Goal: Check status

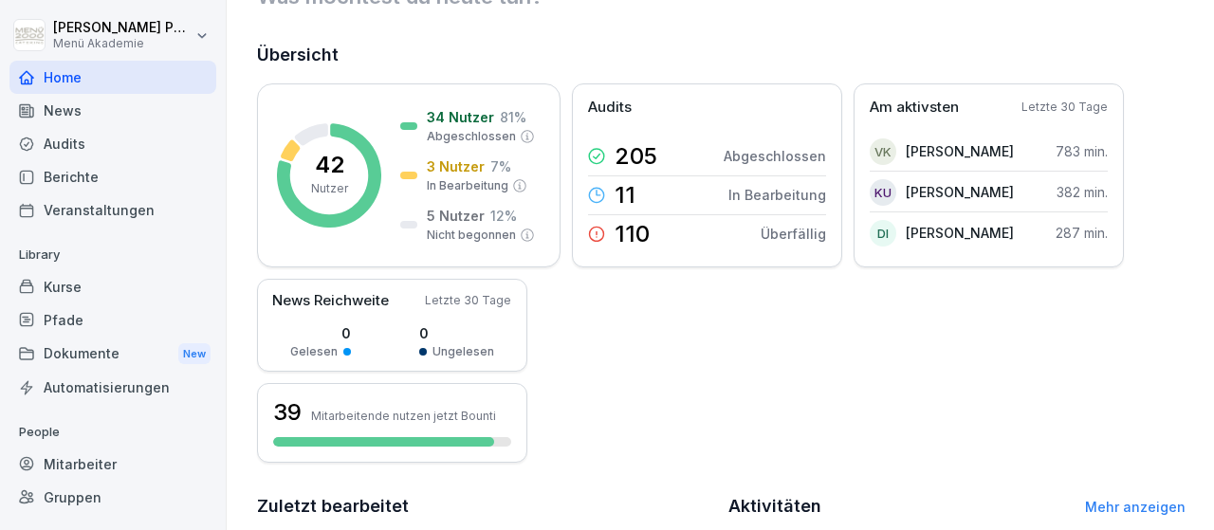
scroll to position [49, 0]
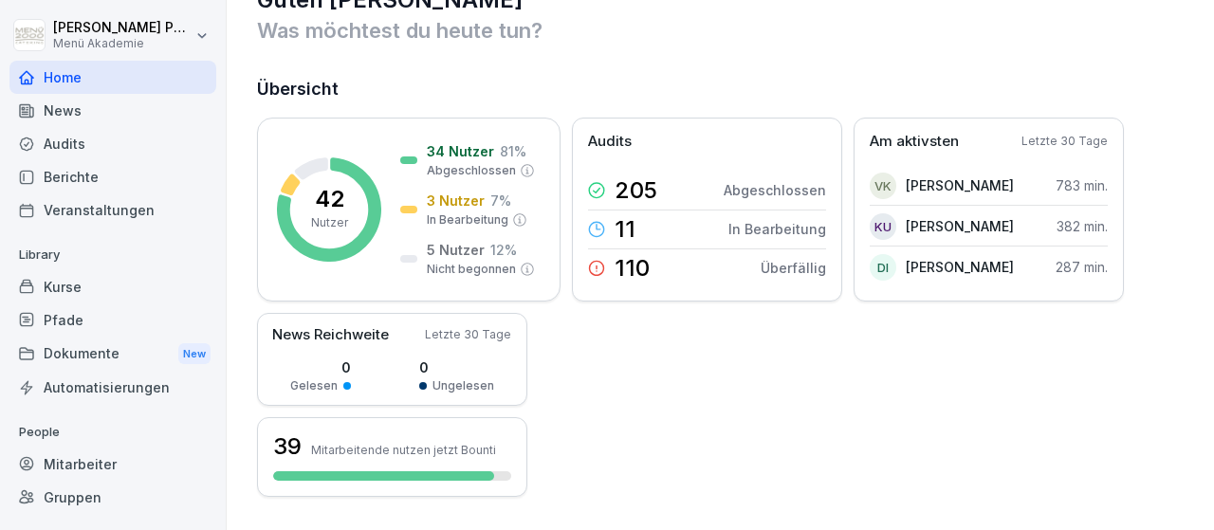
click at [65, 463] on div "Mitarbeiter" at bounding box center [112, 464] width 207 height 33
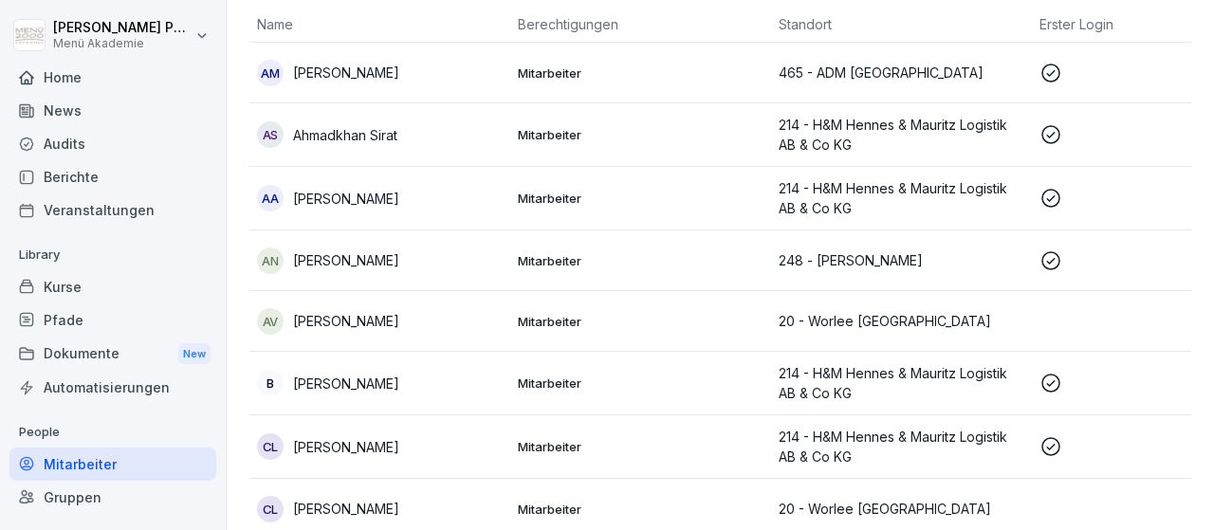
scroll to position [170, 0]
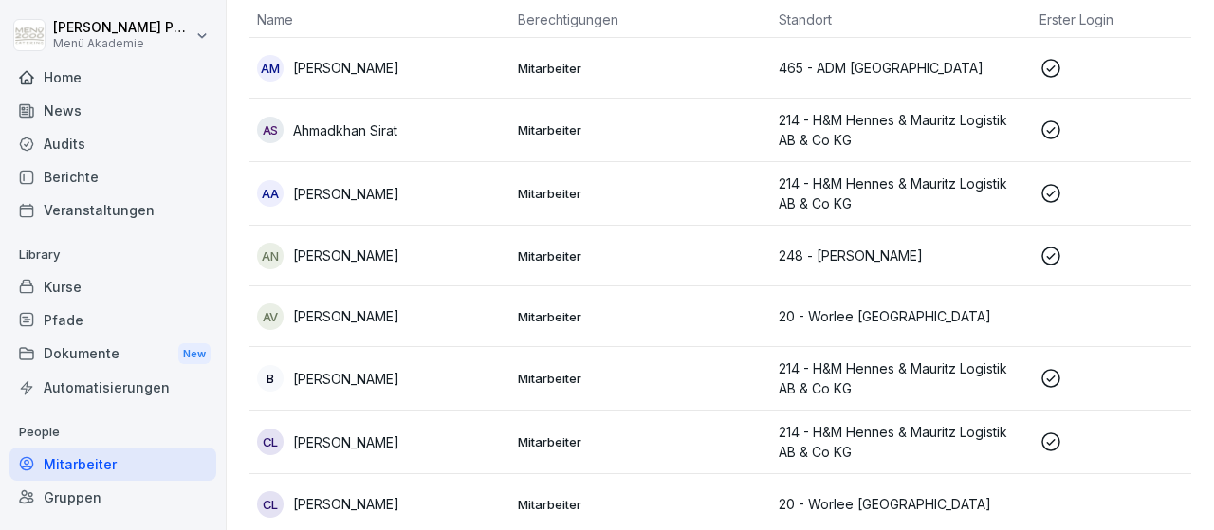
click at [368, 248] on p "[PERSON_NAME]" at bounding box center [346, 256] width 106 height 20
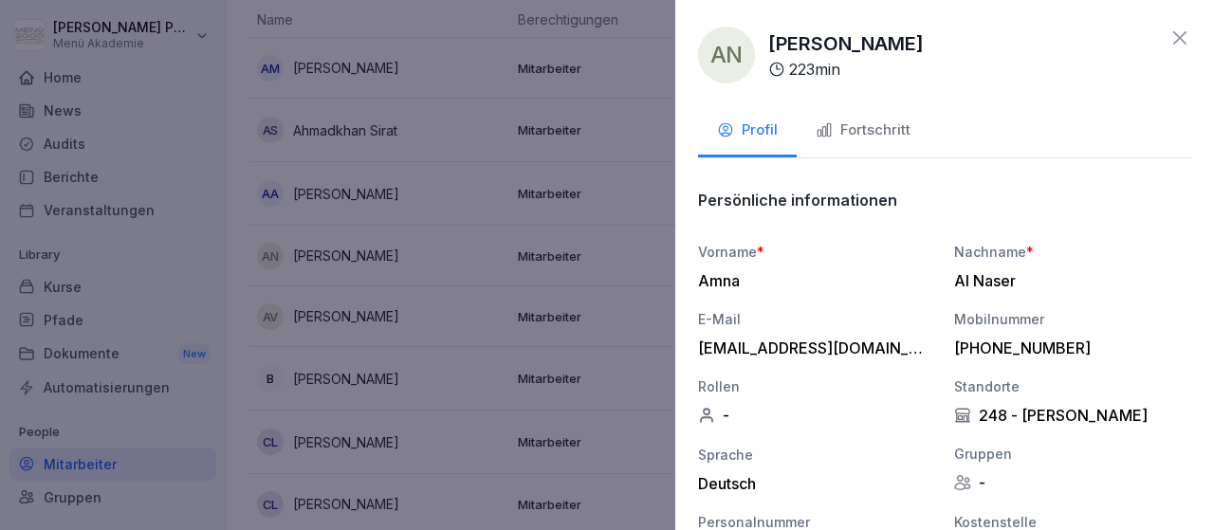
click at [775, 206] on p "Persönliche informationen" at bounding box center [797, 200] width 199 height 19
click at [836, 135] on div "Fortschritt" at bounding box center [863, 131] width 95 height 22
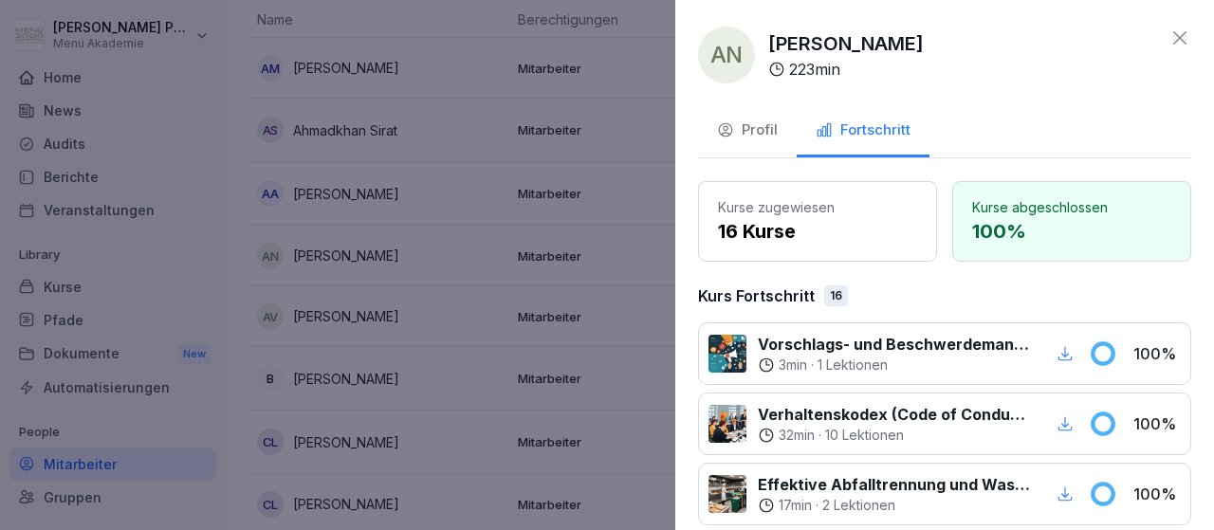
click at [1186, 33] on icon at bounding box center [1180, 37] width 13 height 13
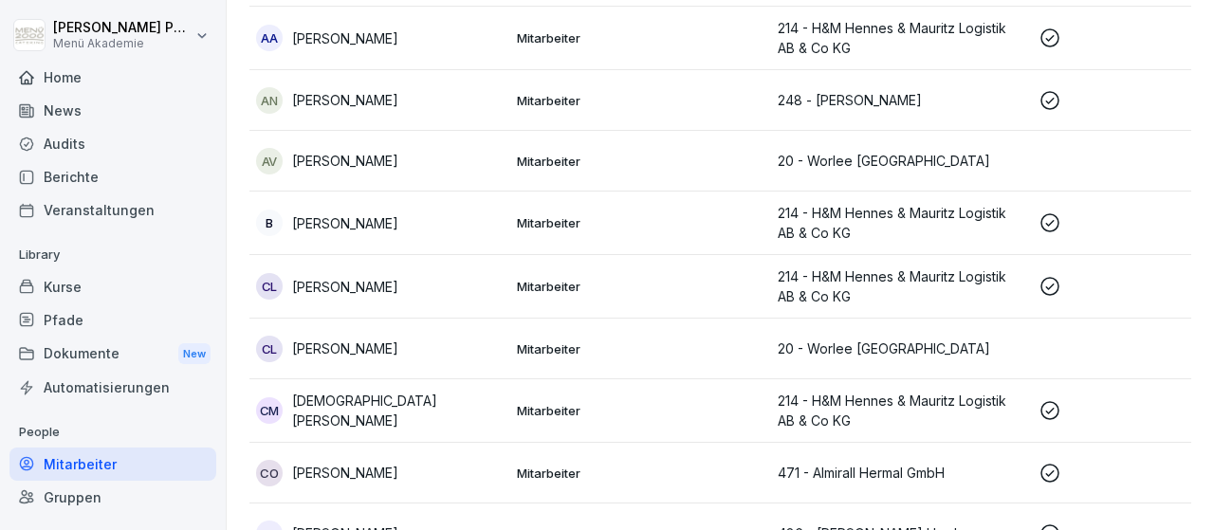
scroll to position [363, 0]
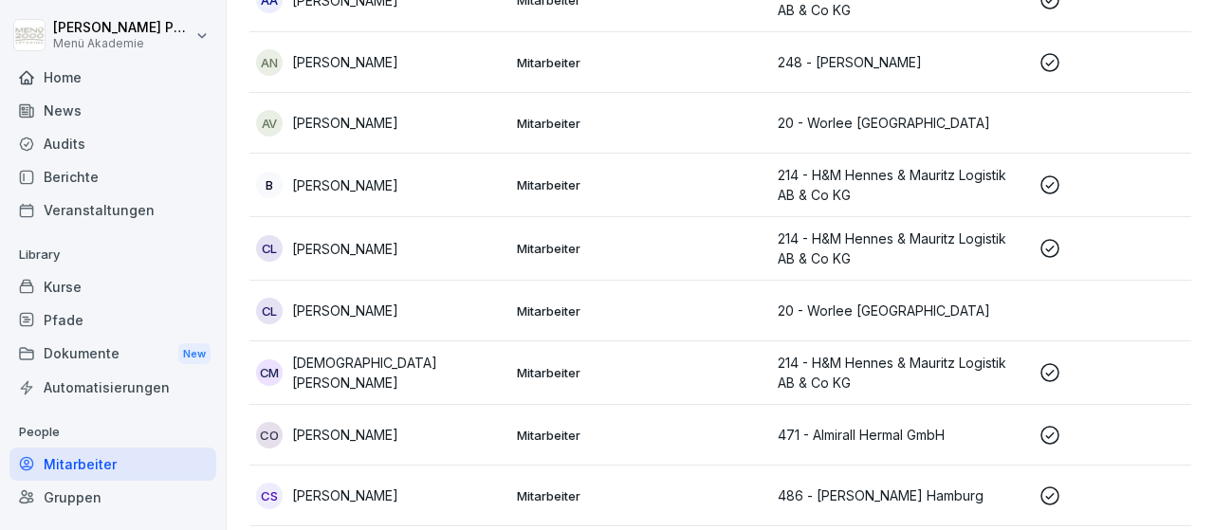
click at [342, 304] on p "[PERSON_NAME]" at bounding box center [345, 311] width 106 height 20
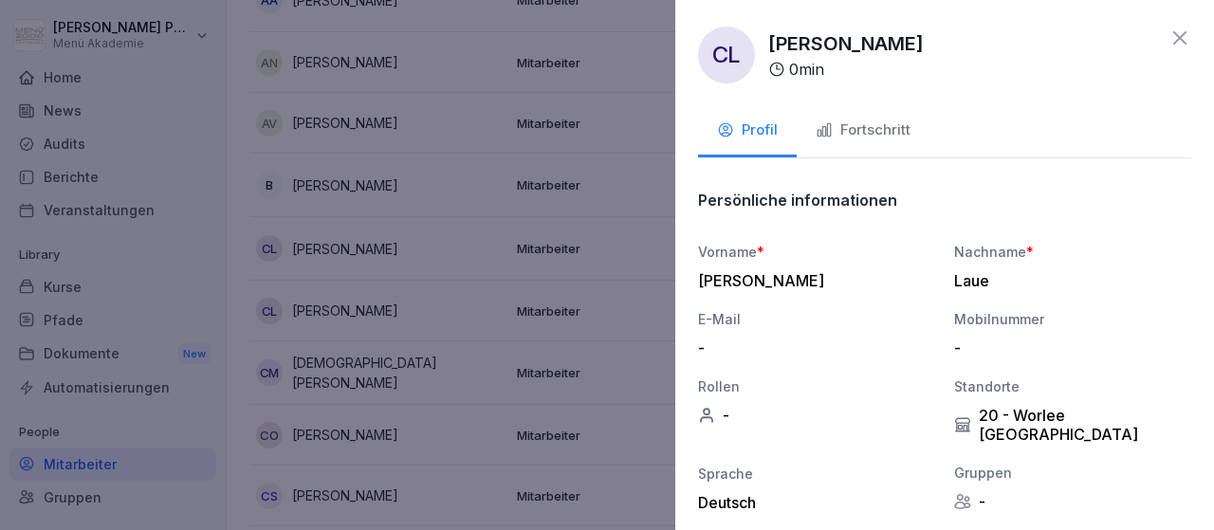
click at [625, 306] on div at bounding box center [607, 265] width 1214 height 530
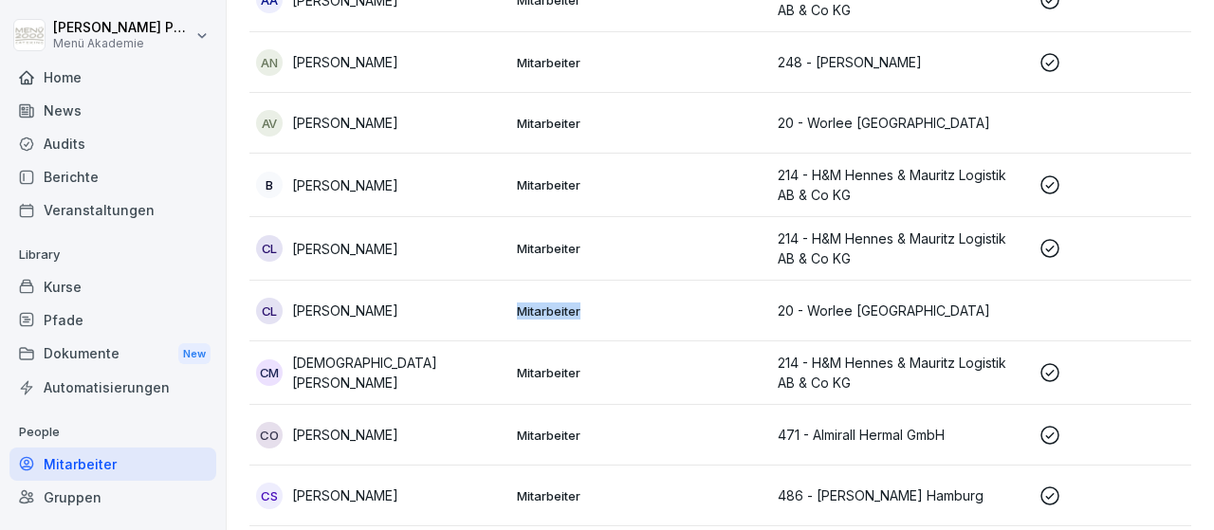
click at [625, 306] on p "Mitarbeiter" at bounding box center [640, 311] width 246 height 17
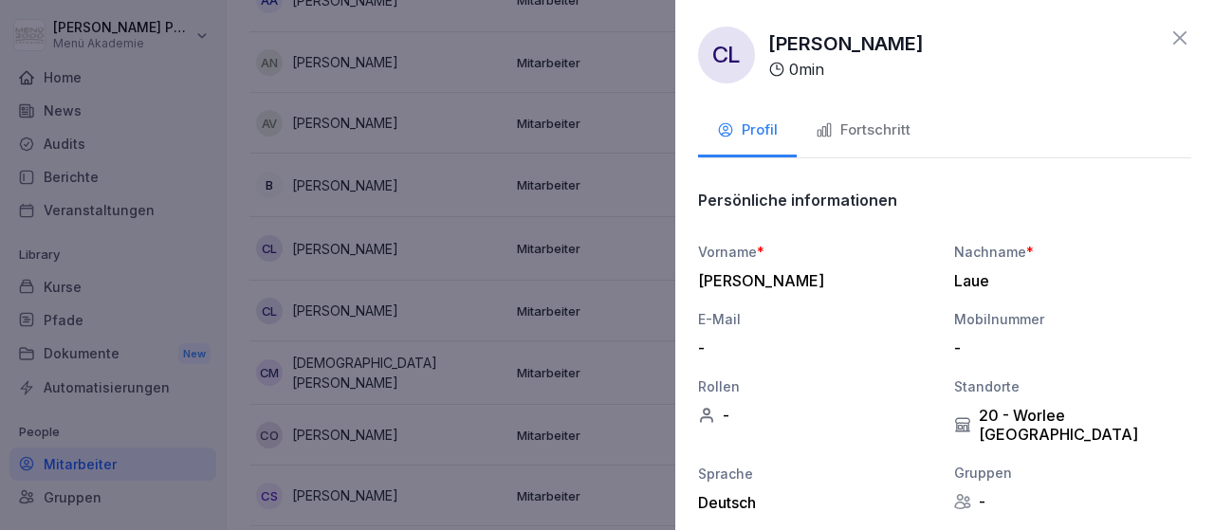
click at [872, 117] on button "Fortschritt" at bounding box center [863, 131] width 133 height 51
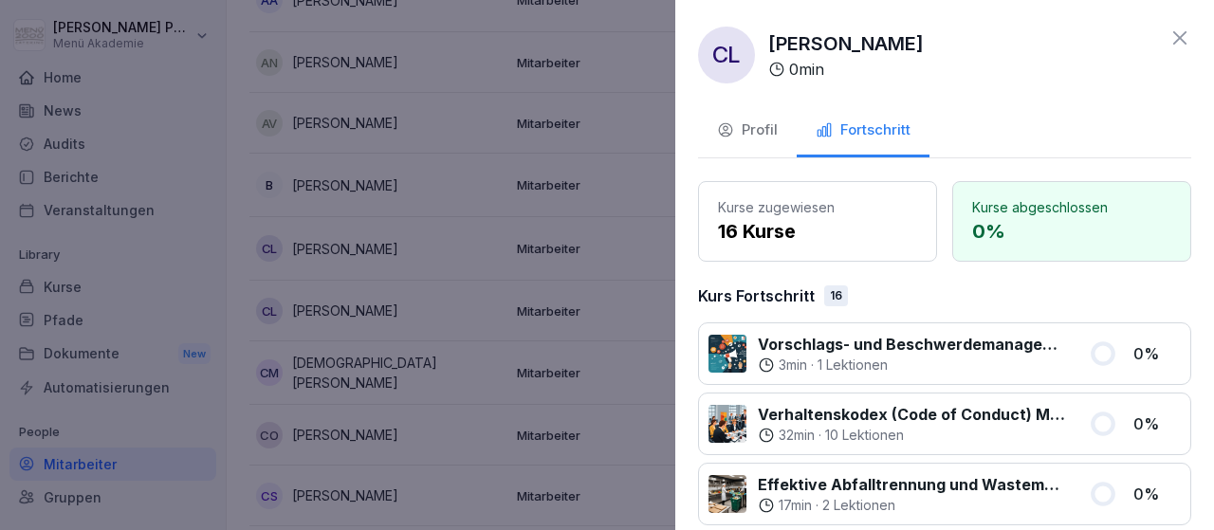
click at [1192, 37] on div "CL [PERSON_NAME] 0 min Profil Fortschritt Kurse zugewiesen 16 Kurse Kurse abges…" at bounding box center [945, 265] width 539 height 530
click at [1182, 35] on icon at bounding box center [1180, 38] width 23 height 23
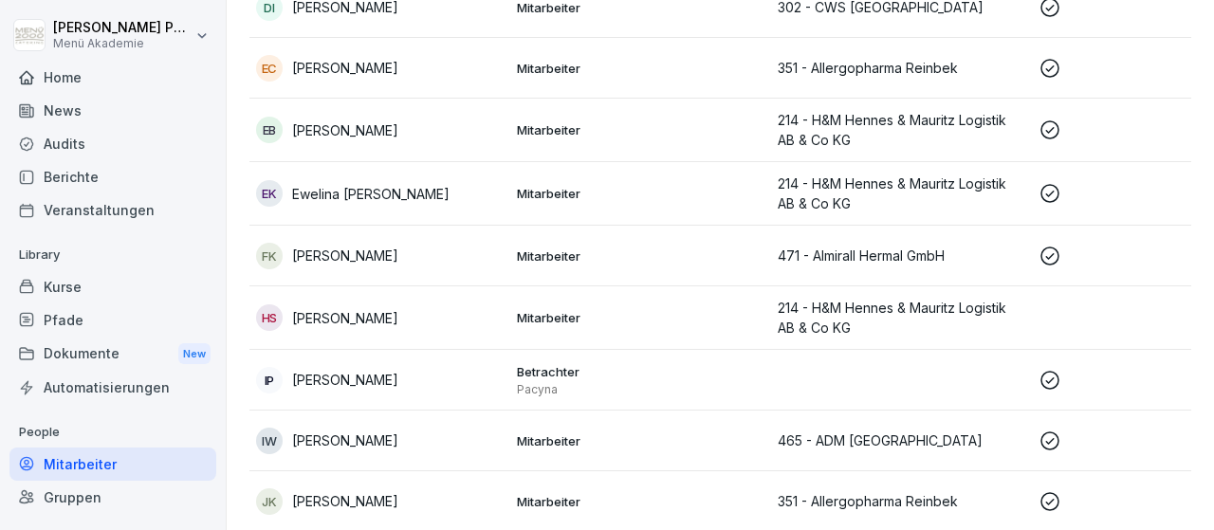
scroll to position [973, 0]
click at [332, 317] on p "[PERSON_NAME]" at bounding box center [345, 318] width 106 height 20
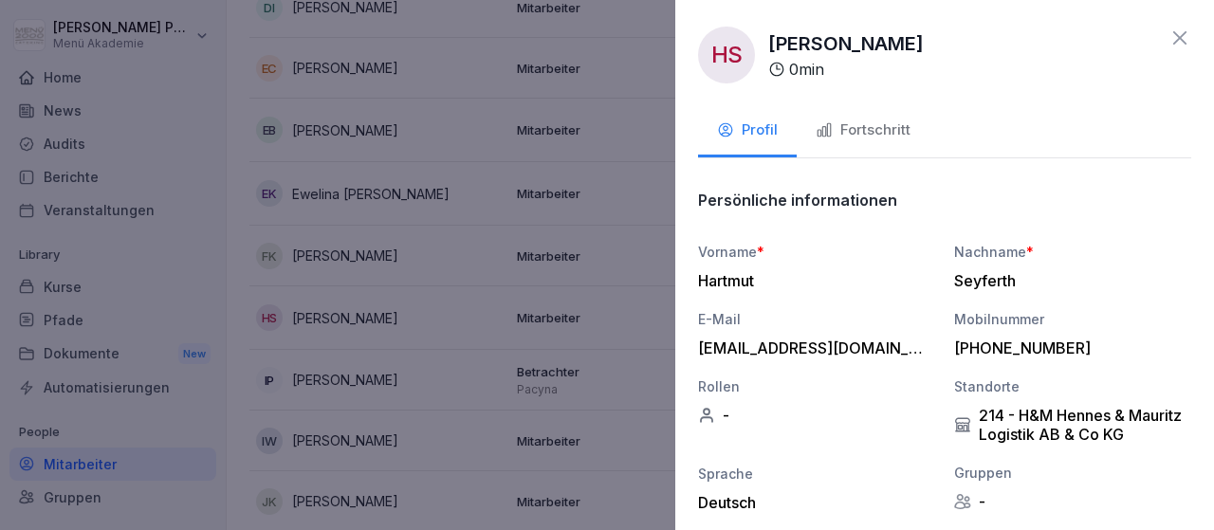
click at [882, 130] on div "Fortschritt" at bounding box center [863, 131] width 95 height 22
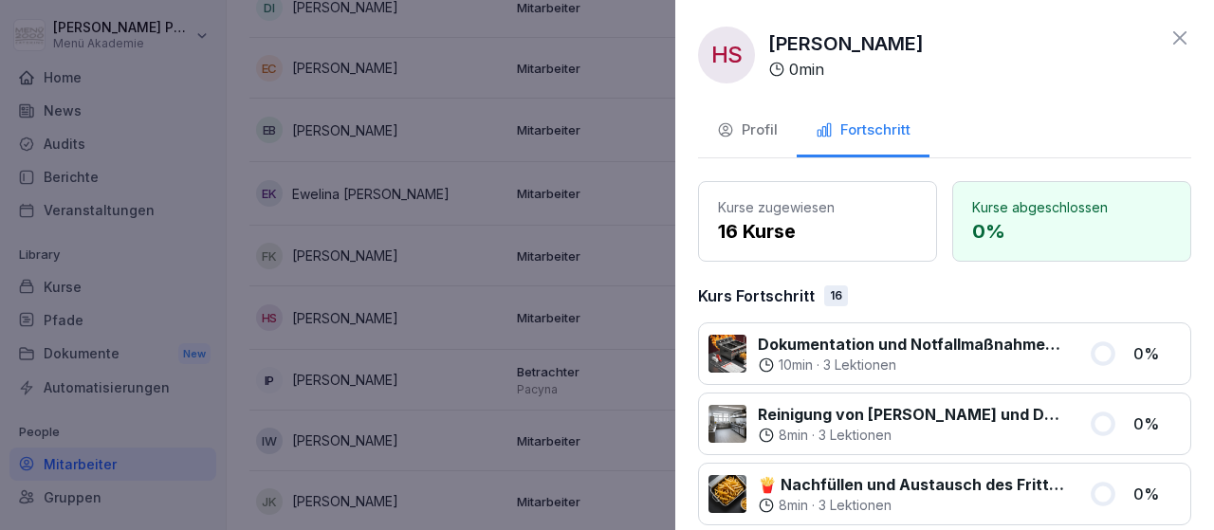
click at [1183, 34] on icon at bounding box center [1180, 38] width 23 height 23
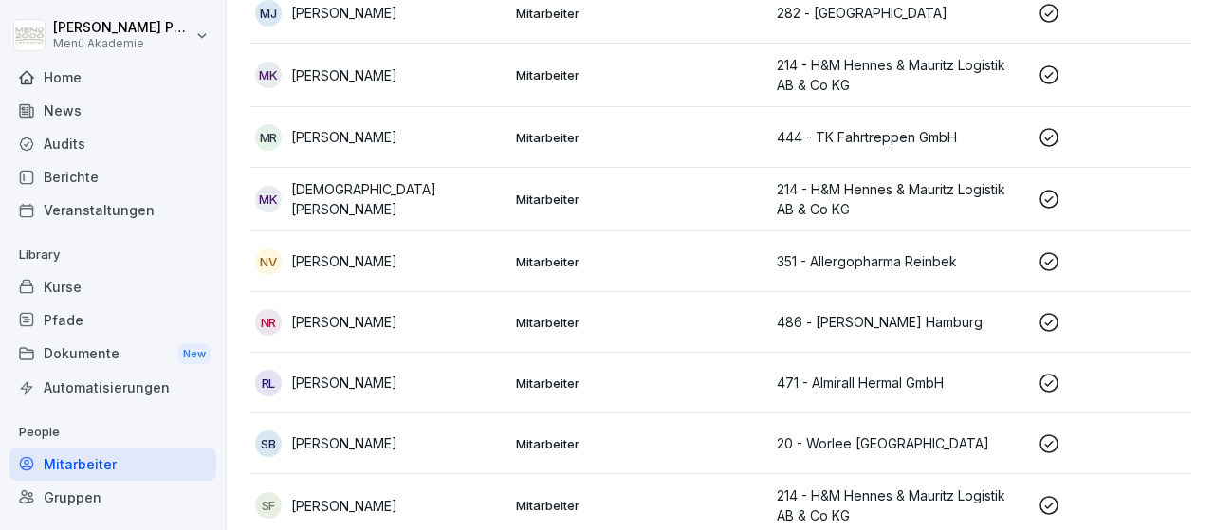
scroll to position [1819, 0]
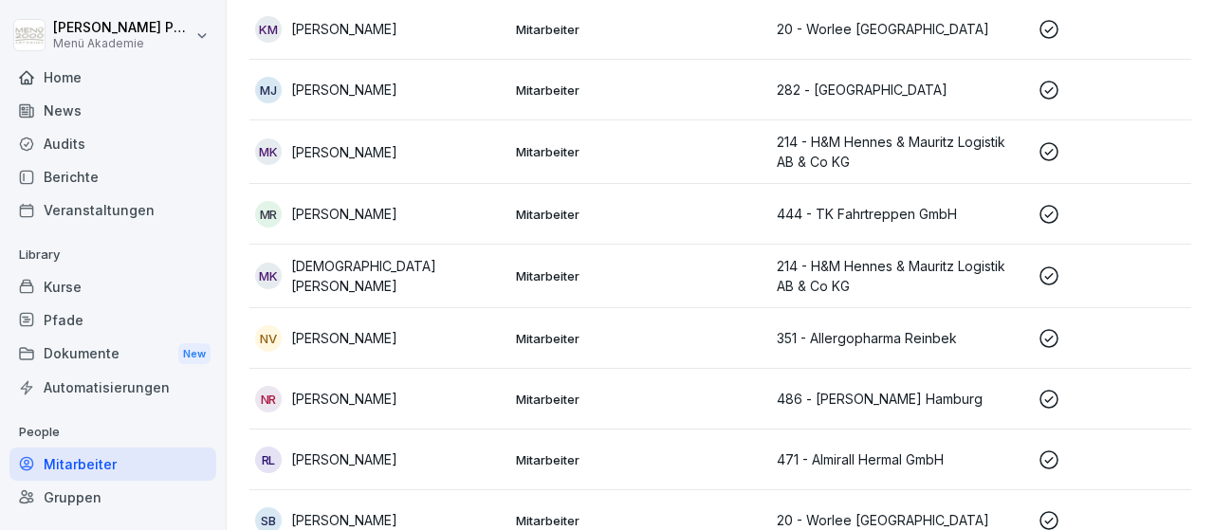
click at [417, 277] on p "[DEMOGRAPHIC_DATA][PERSON_NAME]" at bounding box center [396, 276] width 210 height 40
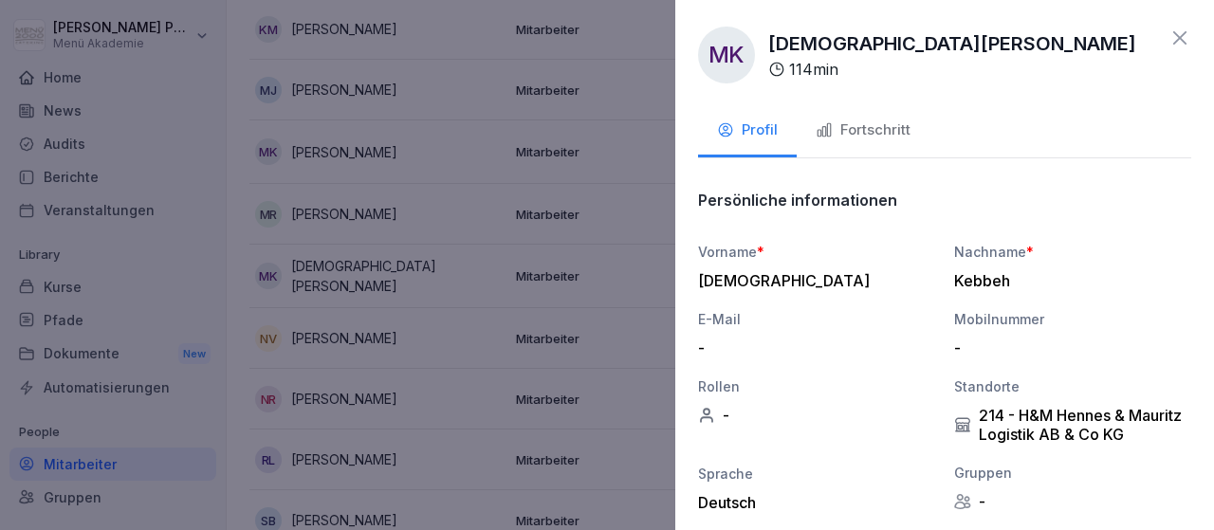
click at [824, 120] on div "Fortschritt" at bounding box center [863, 131] width 95 height 22
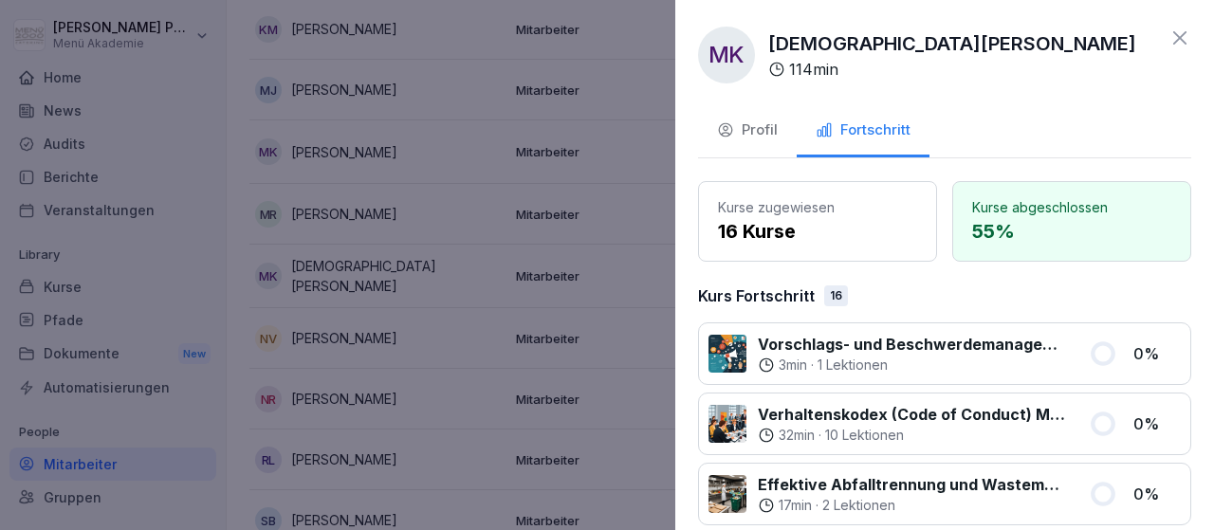
click at [1177, 33] on icon at bounding box center [1180, 38] width 23 height 23
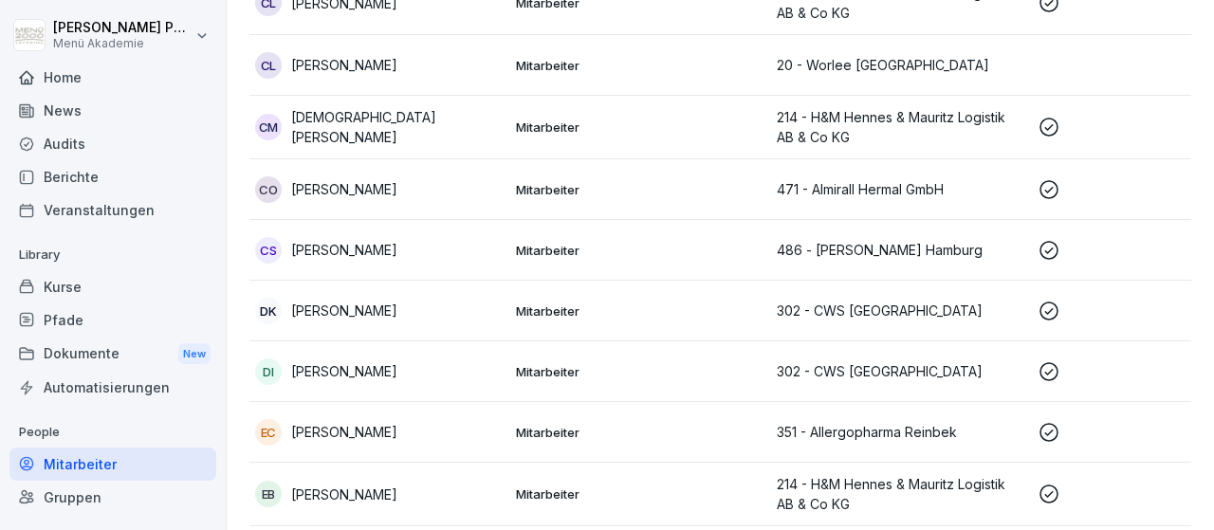
scroll to position [614, 0]
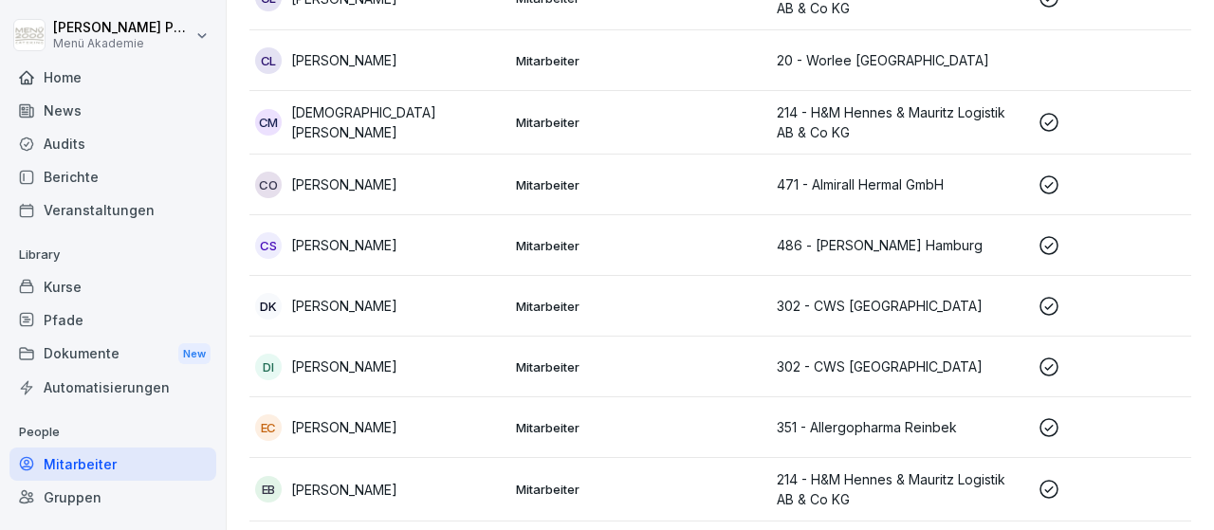
click at [398, 484] on p "[PERSON_NAME]" at bounding box center [344, 490] width 106 height 20
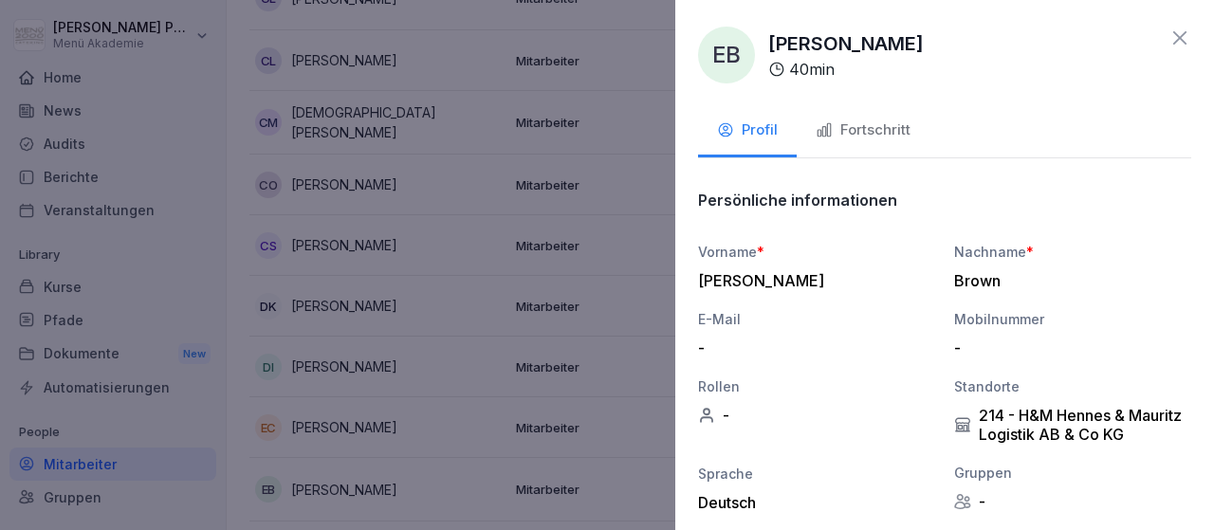
click at [883, 125] on div "Fortschritt" at bounding box center [863, 131] width 95 height 22
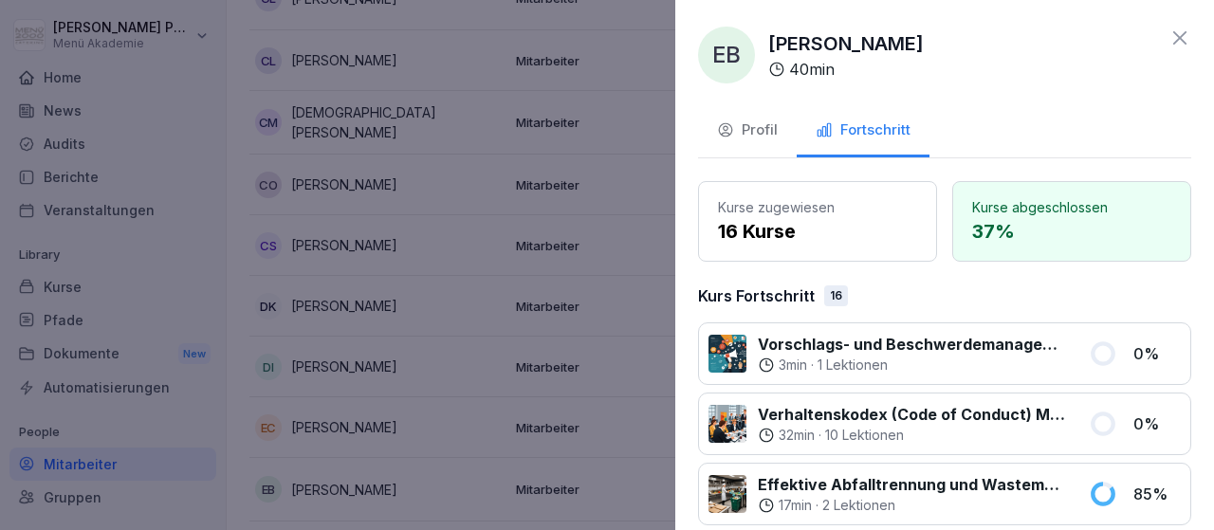
click at [1185, 45] on icon at bounding box center [1180, 38] width 23 height 23
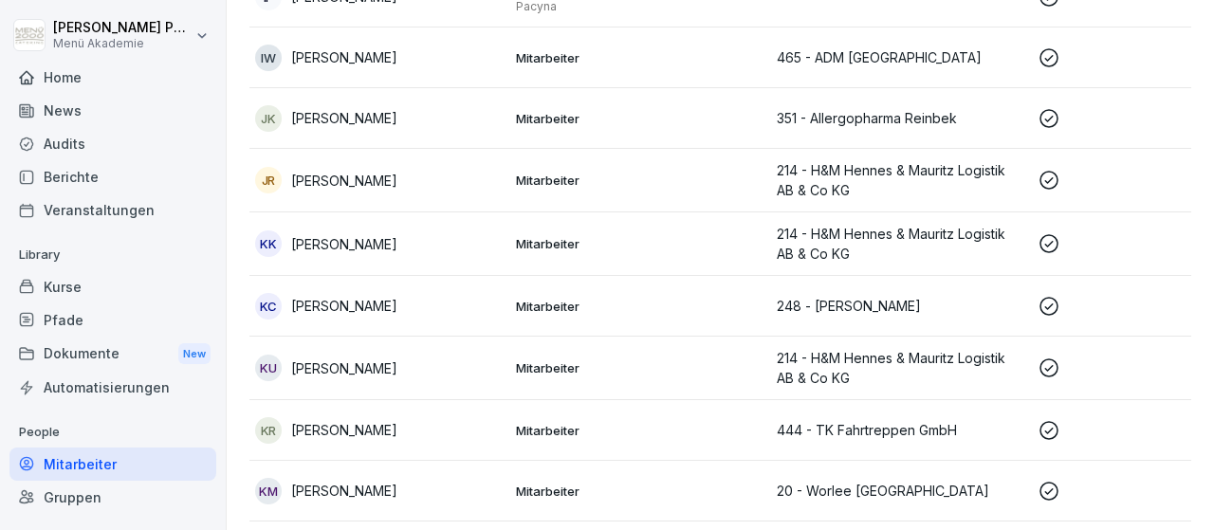
scroll to position [1361, 0]
